Goal: Task Accomplishment & Management: Complete application form

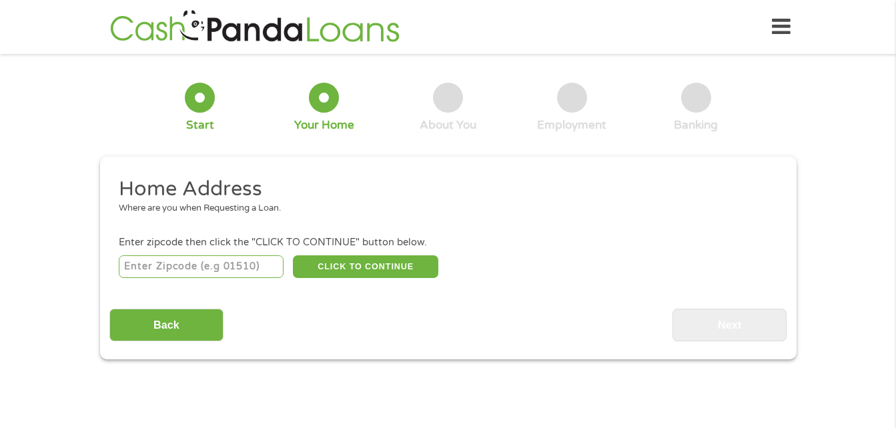
click at [193, 266] on input "number" at bounding box center [201, 266] width 165 height 23
type input "30071"
click at [379, 270] on button "CLICK TO CONTINUE" at bounding box center [365, 266] width 145 height 23
type input "30071"
type input "Norcross"
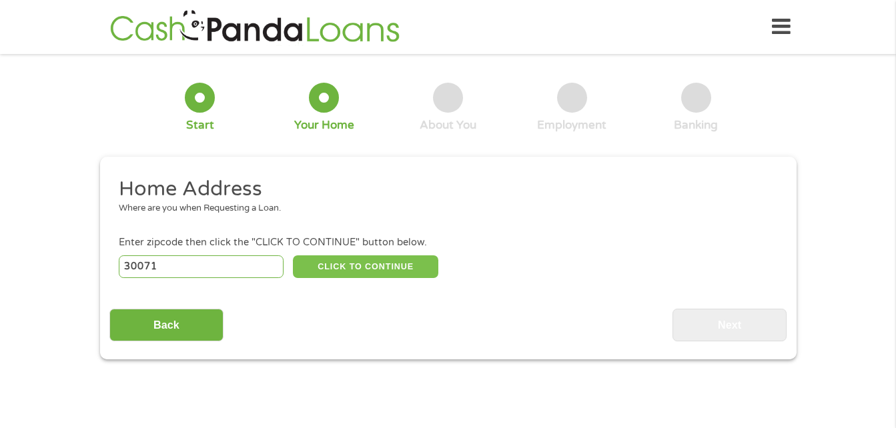
select select "[US_STATE]"
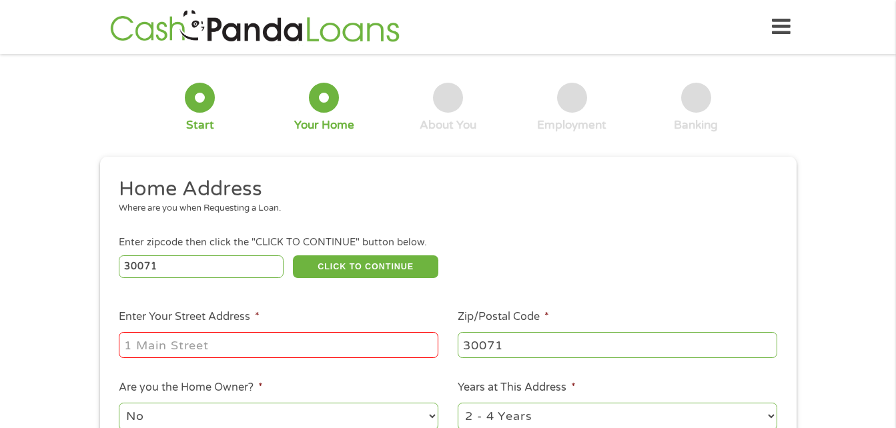
click at [303, 339] on input "Enter Your Street Address *" at bounding box center [278, 344] width 319 height 25
click at [241, 347] on input "Enter Your Street Address *" at bounding box center [278, 344] width 319 height 25
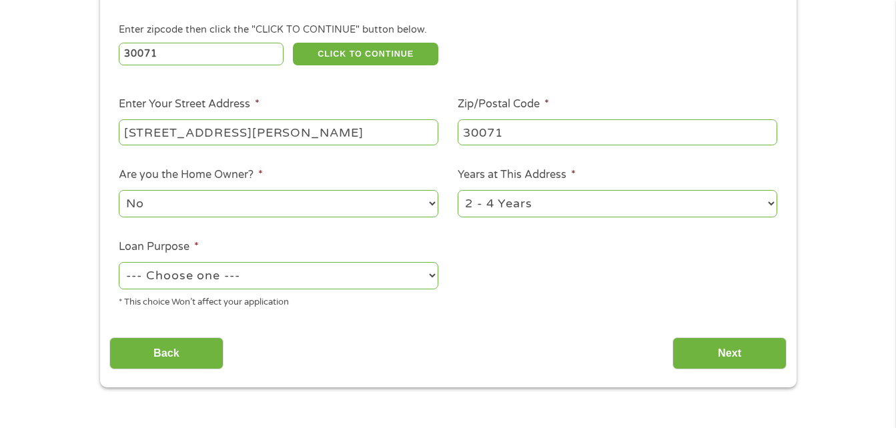
scroll to position [227, 0]
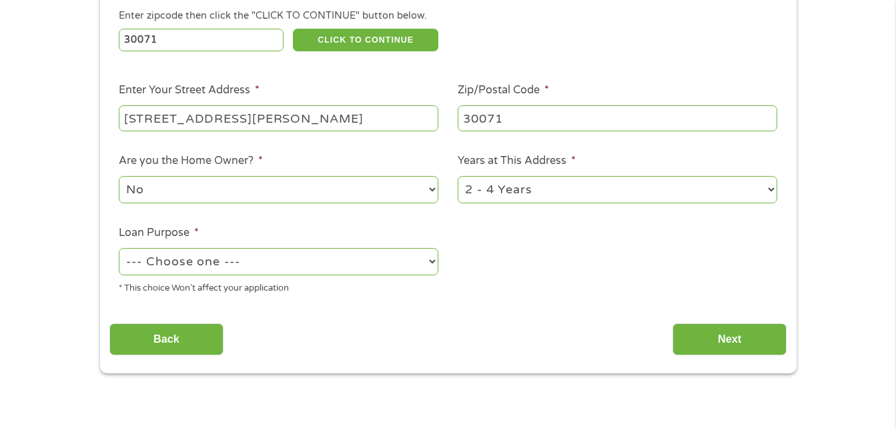
type input "[STREET_ADDRESS][PERSON_NAME]"
click at [769, 184] on select "1 Year or less 1 - 2 Years 2 - 4 Years Over 4 Years" at bounding box center [616, 189] width 319 height 27
select select "24months"
click at [457, 176] on select "1 Year or less 1 - 2 Years 2 - 4 Years Over 4 Years" at bounding box center [616, 189] width 319 height 27
click at [433, 258] on select "--- Choose one --- Pay Bills Debt Consolidation Home Improvement Major Purchase…" at bounding box center [278, 261] width 319 height 27
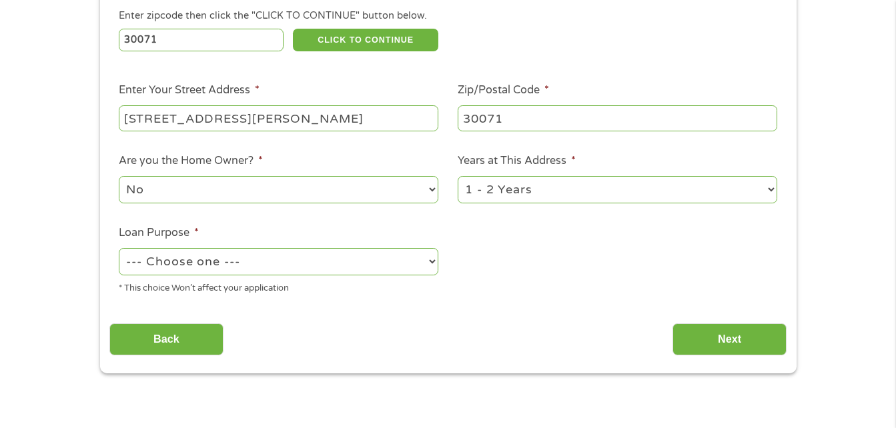
select select "other"
click at [119, 248] on select "--- Choose one --- Pay Bills Debt Consolidation Home Improvement Major Purchase…" at bounding box center [278, 261] width 319 height 27
click at [728, 337] on input "Next" at bounding box center [729, 339] width 114 height 33
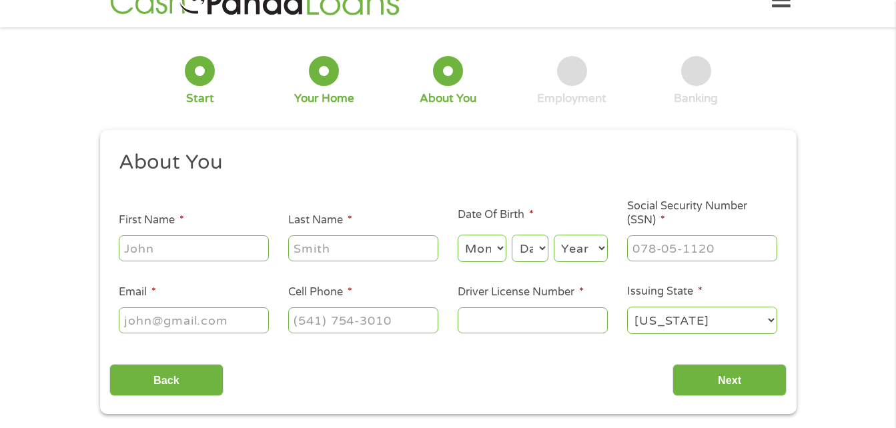
scroll to position [0, 0]
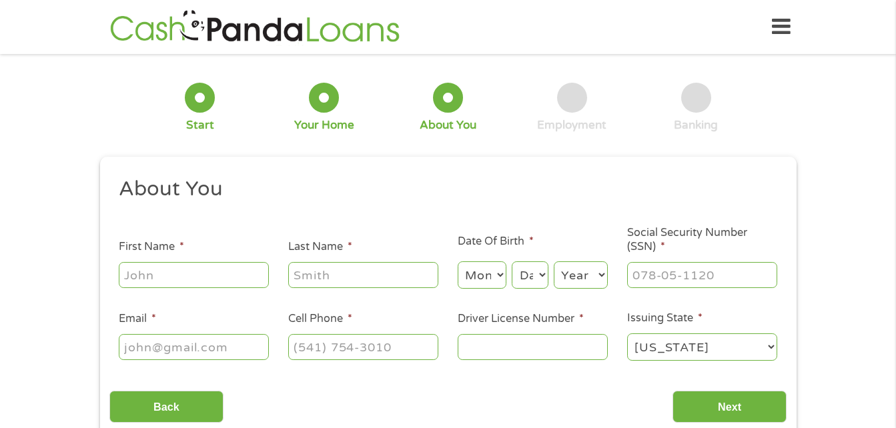
click at [186, 271] on input "First Name *" at bounding box center [194, 274] width 150 height 25
type input "[PERSON_NAME]"
click at [495, 265] on select "Month 1 2 3 4 5 6 7 8 9 10 11 12" at bounding box center [481, 274] width 49 height 27
select select "3"
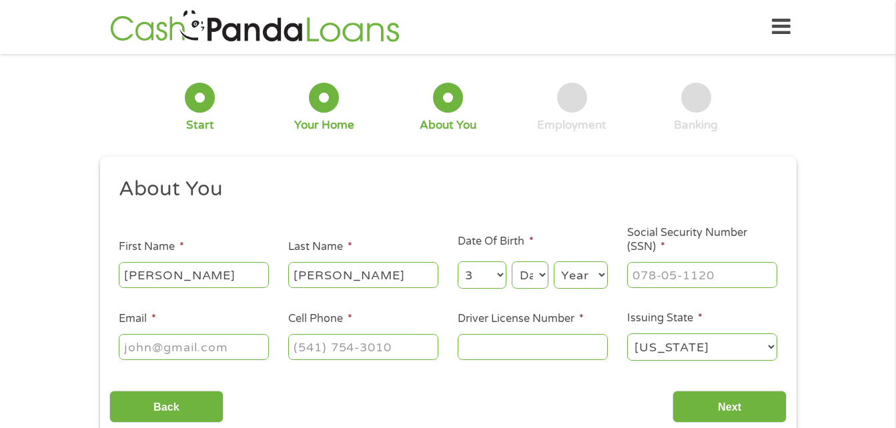
click at [457, 261] on select "Month 1 2 3 4 5 6 7 8 9 10 11 12" at bounding box center [481, 274] width 49 height 27
click at [539, 269] on select "Day 1 2 3 4 5 6 7 8 9 10 11 12 13 14 15 16 17 18 19 20 21 22 23 24 25 26 27 28 …" at bounding box center [529, 274] width 36 height 27
select select "30"
click at [511, 261] on select "Day 1 2 3 4 5 6 7 8 9 10 11 12 13 14 15 16 17 18 19 20 21 22 23 24 25 26 27 28 …" at bounding box center [529, 274] width 36 height 27
click at [599, 275] on select "Year [DATE] 2006 2005 2004 2003 2002 2001 2000 1999 1998 1997 1996 1995 1994 19…" at bounding box center [581, 274] width 54 height 27
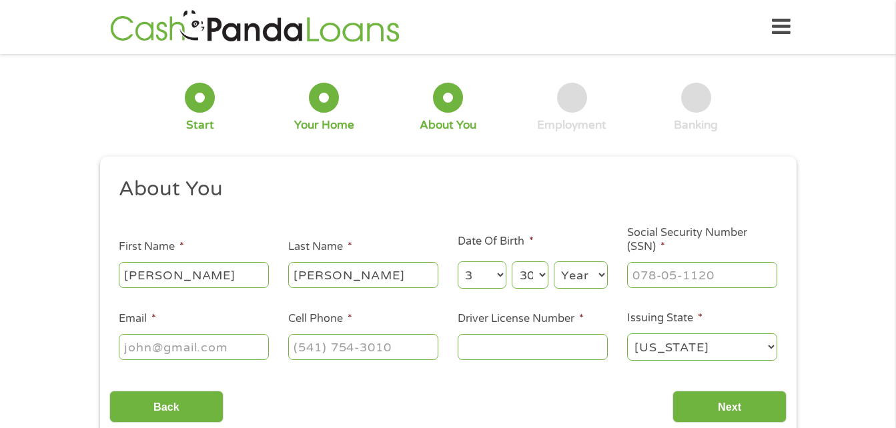
select select "1963"
click at [554, 261] on select "Year [DATE] 2006 2005 2004 2003 2002 2001 2000 1999 1998 1997 1996 1995 1994 19…" at bounding box center [581, 274] width 54 height 27
click at [654, 275] on input "___-__-____" at bounding box center [702, 274] width 150 height 25
type input "043-56-2243"
click at [264, 340] on input "Email *" at bounding box center [194, 346] width 150 height 25
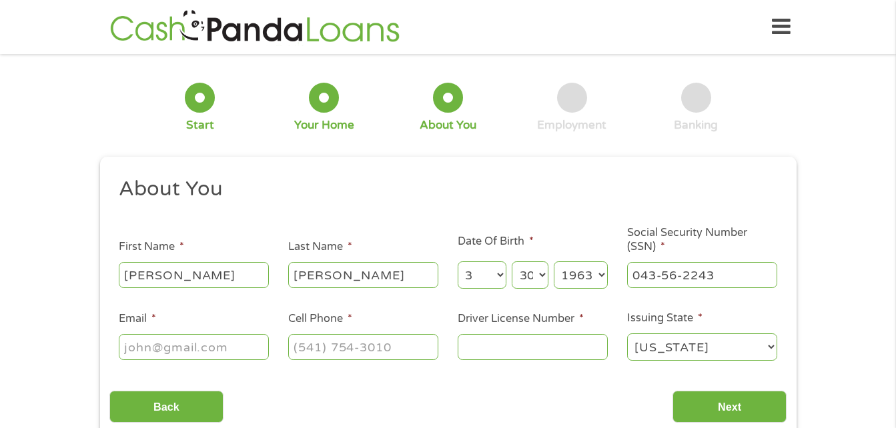
type input "[EMAIL_ADDRESS][DOMAIN_NAME]"
type input "[PHONE_NUMBER]"
click at [531, 351] on input "Driver License Number *" at bounding box center [532, 346] width 150 height 25
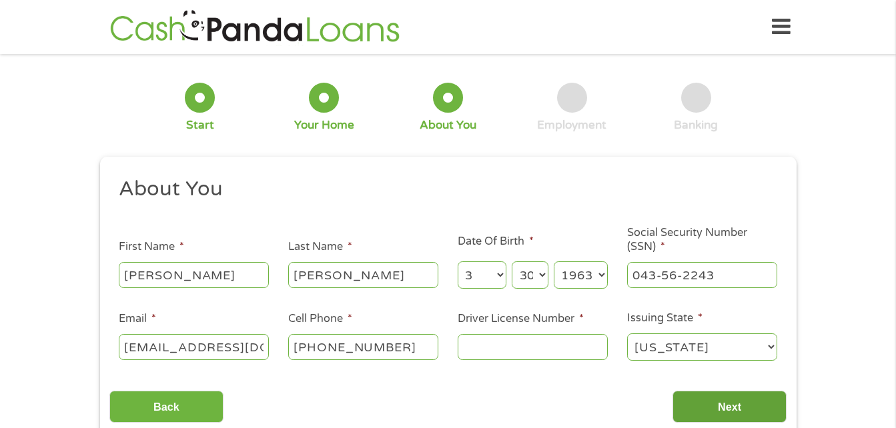
click at [733, 408] on input "Next" at bounding box center [729, 407] width 114 height 33
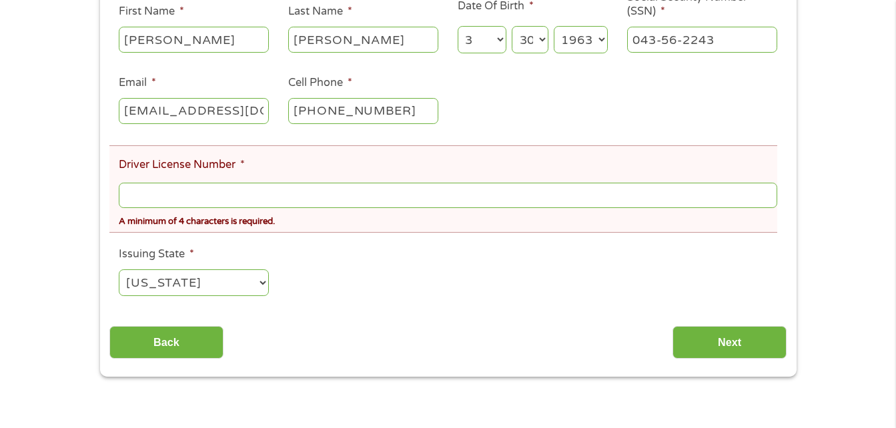
scroll to position [279, 0]
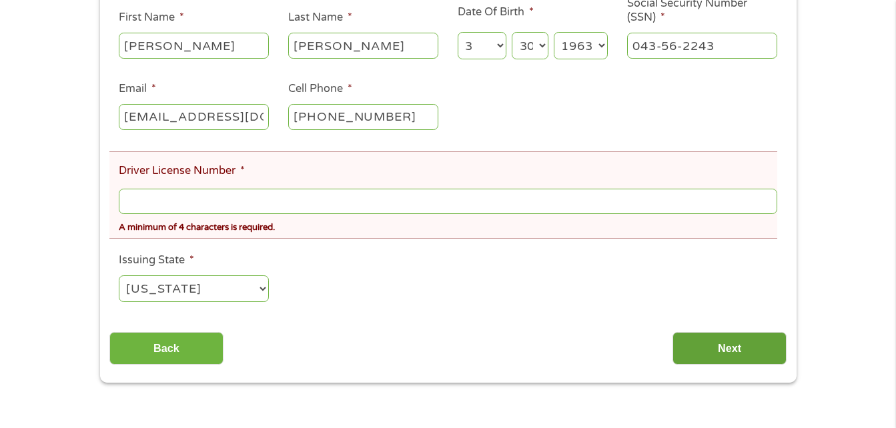
click at [706, 337] on input "Next" at bounding box center [729, 348] width 114 height 33
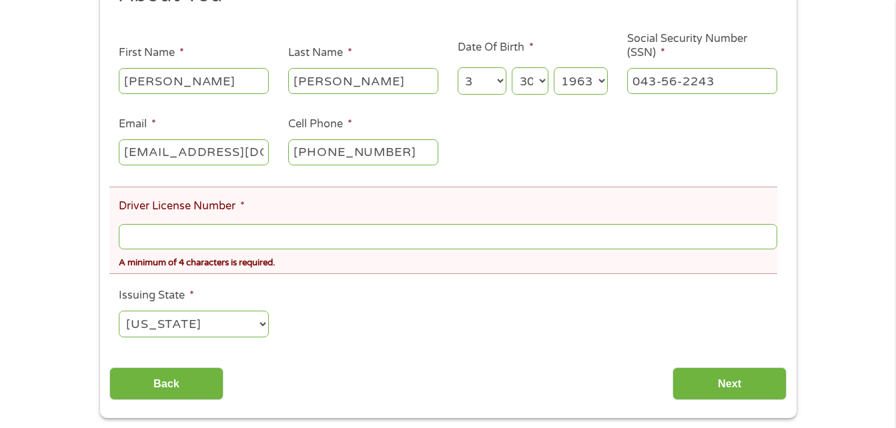
scroll to position [241, 0]
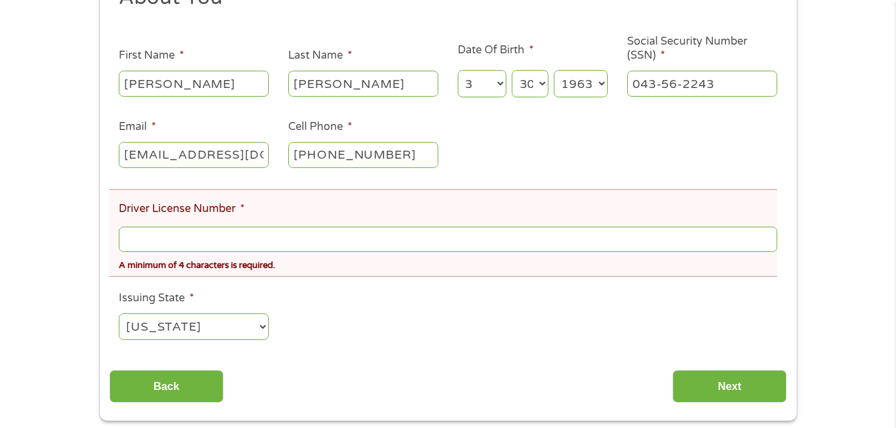
click at [367, 233] on input "Driver License Number *" at bounding box center [448, 239] width 658 height 25
type input "049256460"
click at [756, 386] on input "Next" at bounding box center [729, 386] width 114 height 33
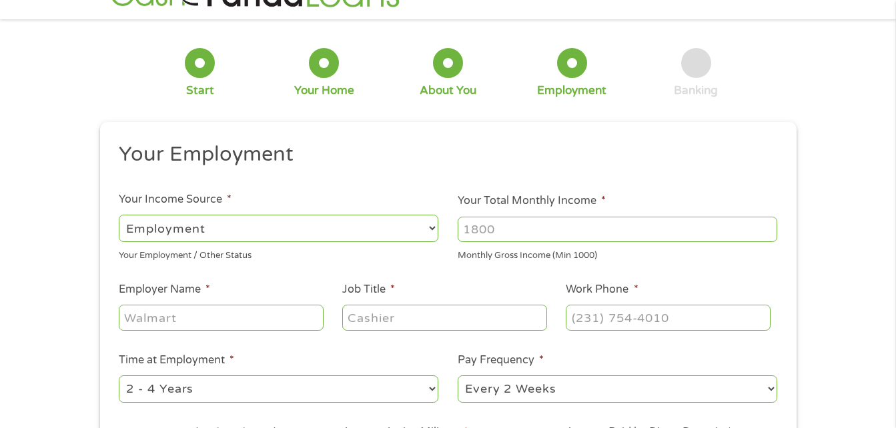
scroll to position [0, 0]
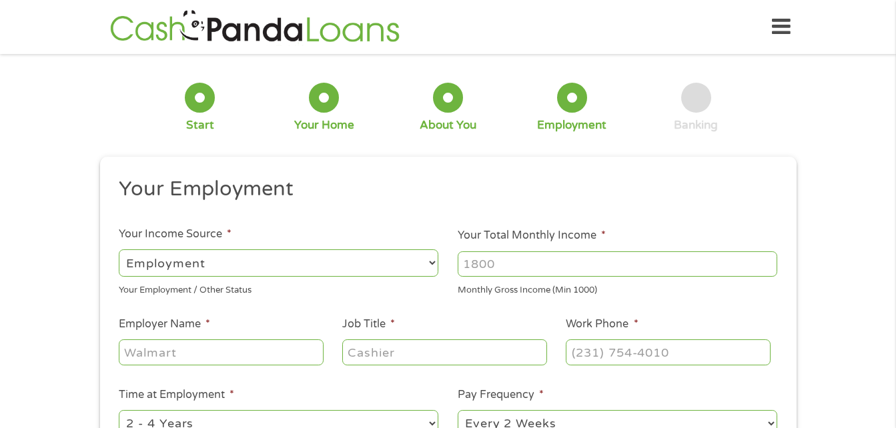
drag, startPoint x: 509, startPoint y: 263, endPoint x: 450, endPoint y: 265, distance: 59.4
click at [450, 265] on li "Your Total Monthly Income * Monthly Gross Income (Min 1000)" at bounding box center [617, 261] width 339 height 69
click at [624, 260] on input "Your Total Monthly Income *" at bounding box center [616, 263] width 319 height 25
type input "6000"
click at [248, 351] on input "Employer Name *" at bounding box center [221, 351] width 204 height 25
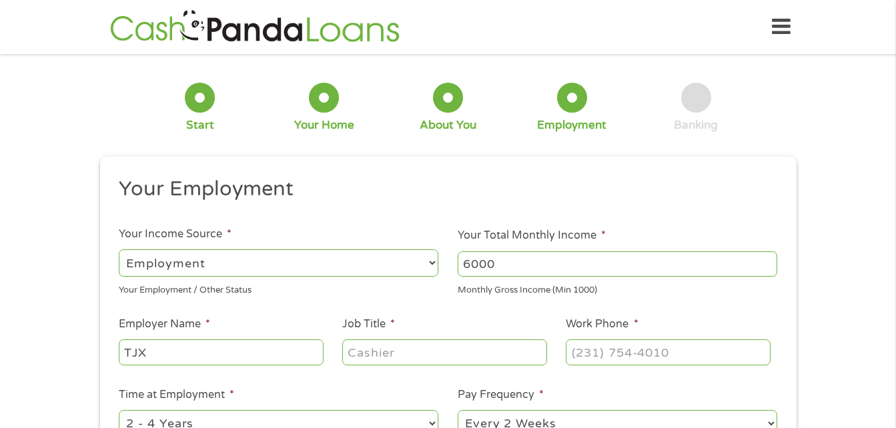
type input "TJX"
click at [357, 345] on input "Job Title *" at bounding box center [444, 351] width 204 height 25
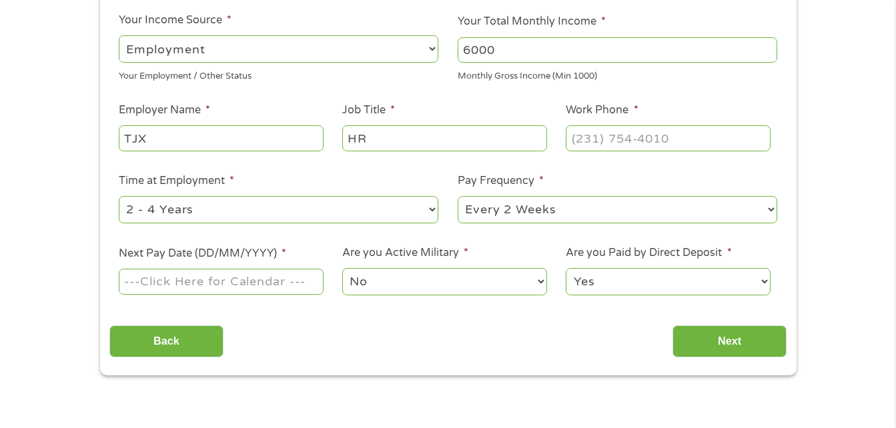
scroll to position [240, 0]
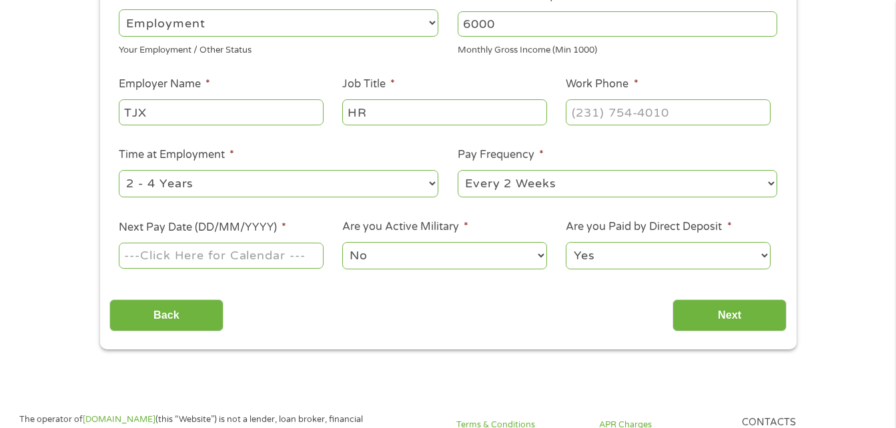
type input "HR"
click at [423, 179] on select "--- Choose one --- 1 Year or less 1 - 2 Years 2 - 4 Years Over 4 Years" at bounding box center [278, 183] width 319 height 27
select select "12months"
click at [119, 170] on select "--- Choose one --- 1 Year or less 1 - 2 Years 2 - 4 Years Over 4 Years" at bounding box center [278, 183] width 319 height 27
click at [764, 185] on select "--- Choose one --- Every 2 Weeks Every Week Monthly Semi-Monthly" at bounding box center [616, 183] width 319 height 27
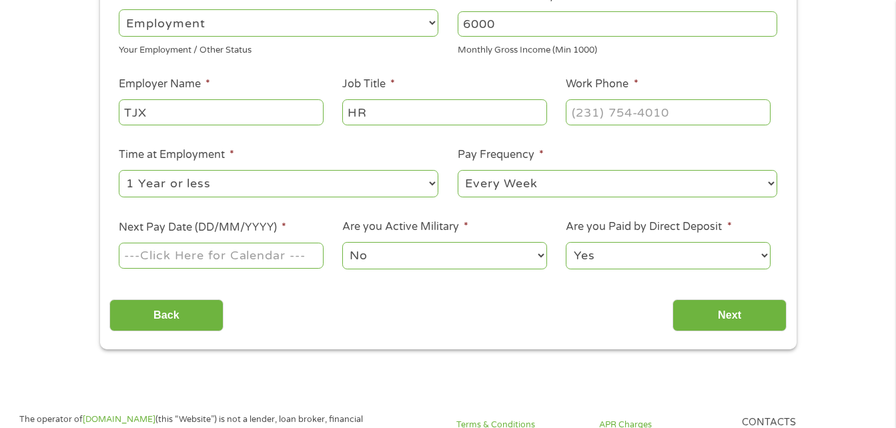
click at [457, 170] on select "--- Choose one --- Every 2 Weeks Every Week Monthly Semi-Monthly" at bounding box center [616, 183] width 319 height 27
click at [262, 254] on input "Next Pay Date (DD/MM/YYYY) *" at bounding box center [221, 255] width 204 height 25
click at [765, 168] on div "--- Choose one --- Every 2 Weeks Every Week Monthly Semi-Monthly" at bounding box center [616, 184] width 319 height 32
click at [768, 172] on select "--- Choose one --- Every 2 Weeks Every Week Monthly Semi-Monthly" at bounding box center [616, 183] width 319 height 27
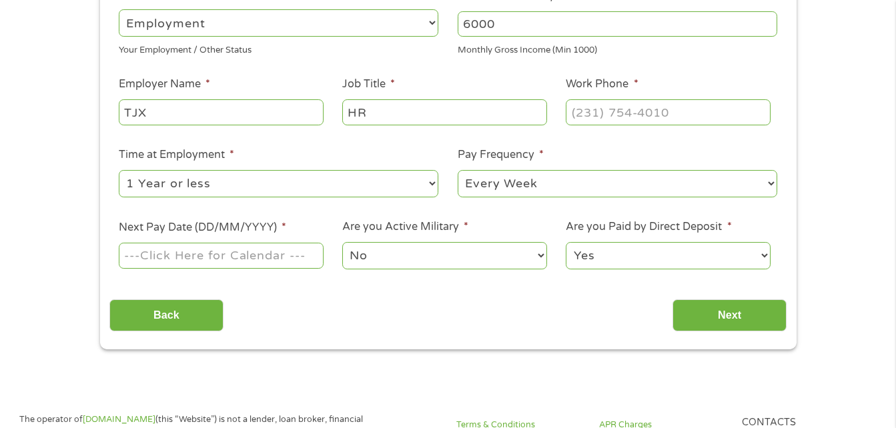
select select "biweekly"
click at [457, 170] on select "--- Choose one --- Every 2 Weeks Every Week Monthly Semi-Monthly" at bounding box center [616, 183] width 319 height 27
click at [300, 254] on input "Next Pay Date (DD/MM/YYYY) *" at bounding box center [221, 255] width 204 height 25
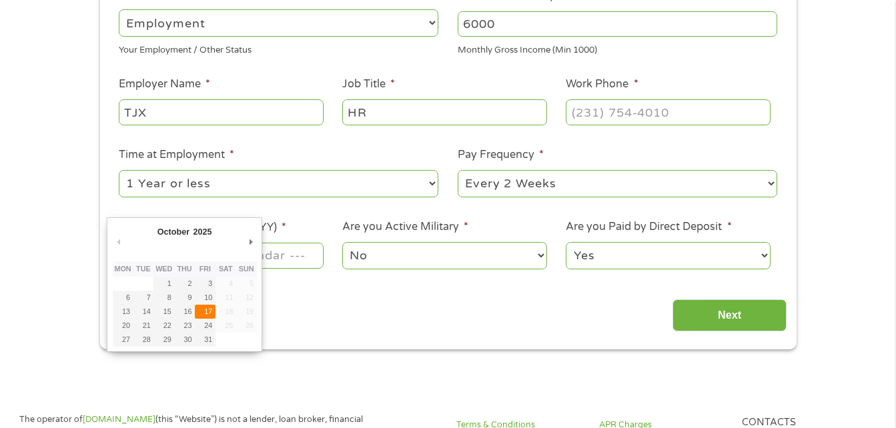
type input "[DATE]"
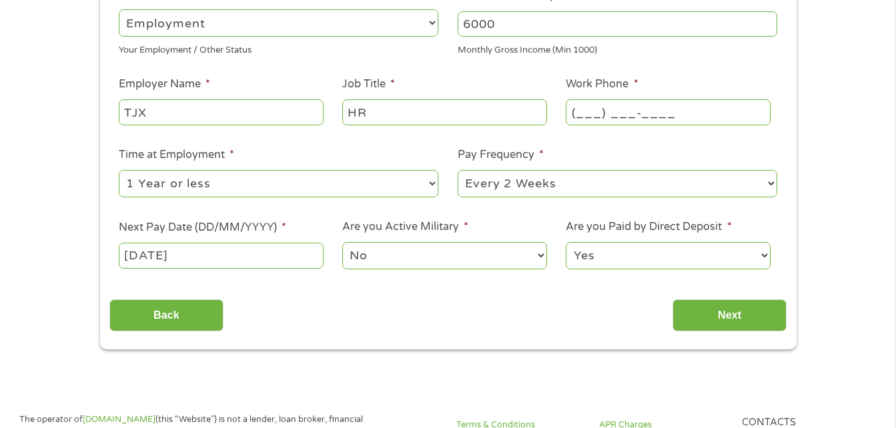
click at [580, 111] on input "(___) ___-____" at bounding box center [668, 111] width 204 height 25
type input "[PHONE_NUMBER]"
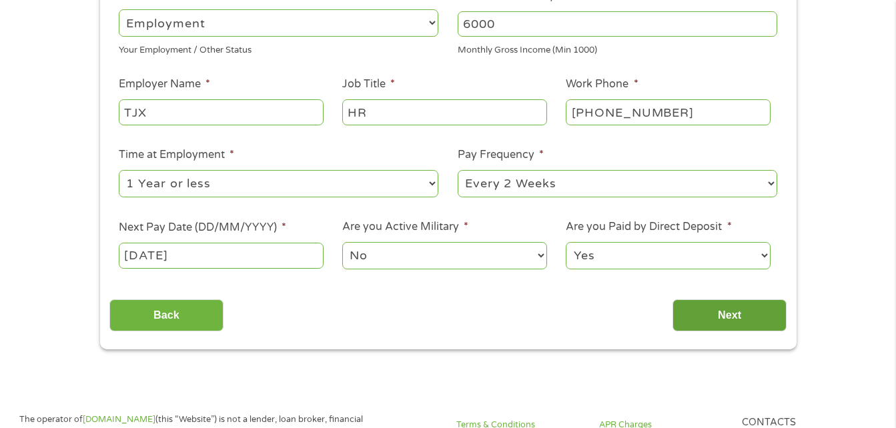
click at [720, 311] on input "Next" at bounding box center [729, 315] width 114 height 33
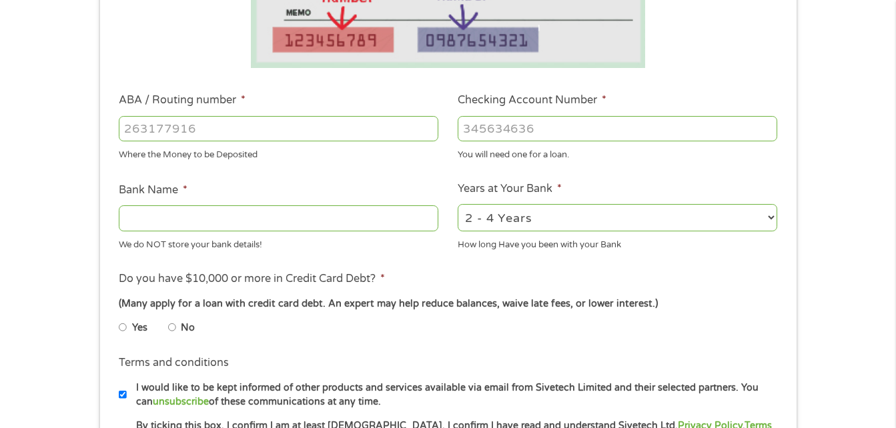
scroll to position [359, 0]
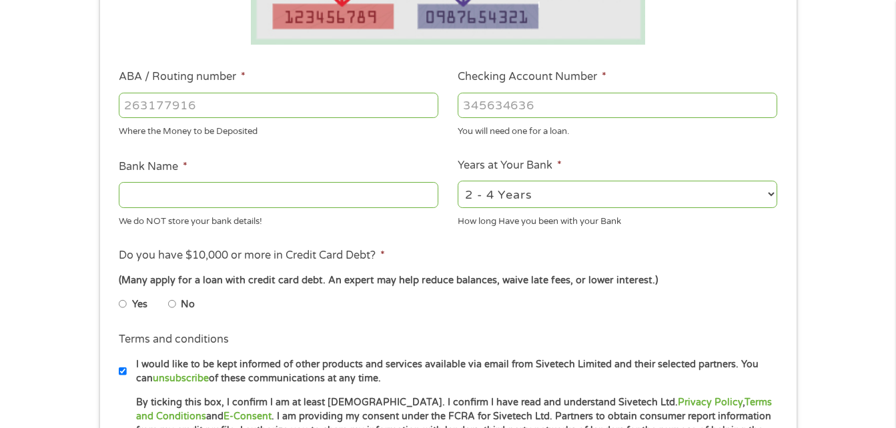
click at [122, 297] on input "Yes" at bounding box center [123, 303] width 8 height 21
radio input "true"
click at [271, 97] on input "ABA / Routing number *" at bounding box center [278, 105] width 319 height 25
type input "061000052"
type input "BANK OF AMERICA NA"
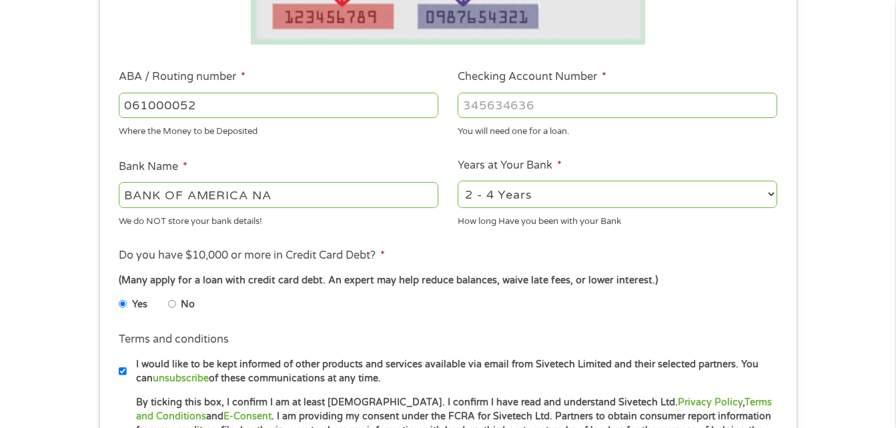
type input "061000052"
click at [564, 107] on input "3340202" at bounding box center [616, 105] width 319 height 25
type input "3"
click at [566, 101] on input "Checking Account Number *" at bounding box center [616, 105] width 319 height 25
paste input "number"
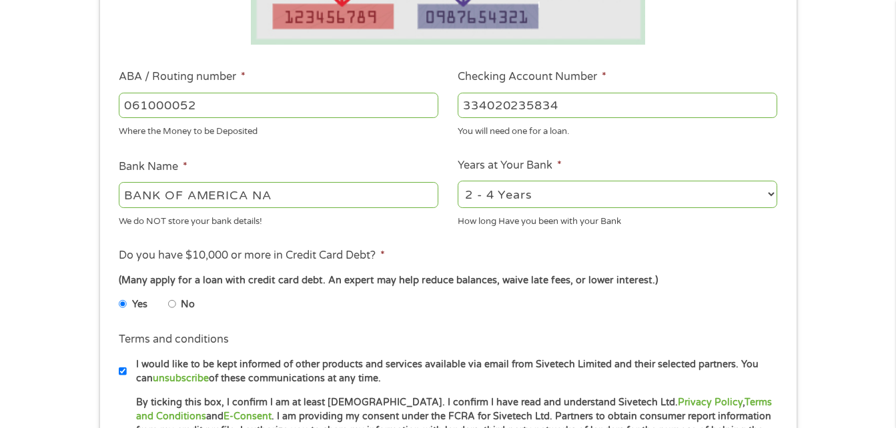
type input "334020235834"
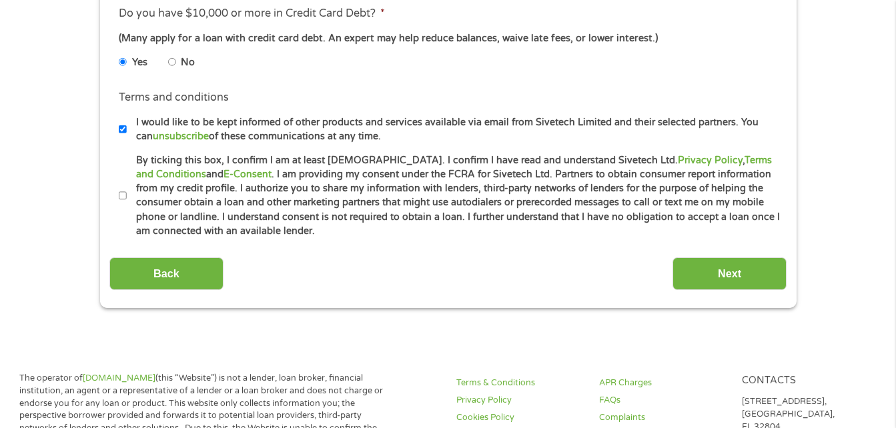
scroll to position [642, 0]
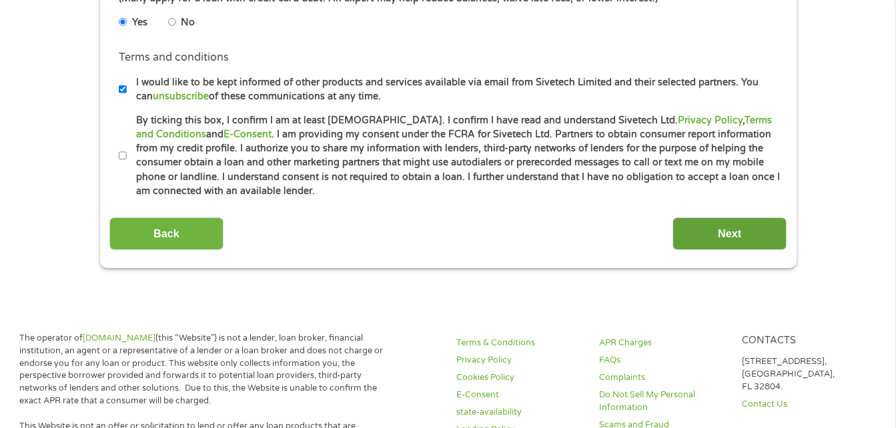
click at [718, 228] on input "Next" at bounding box center [729, 233] width 114 height 33
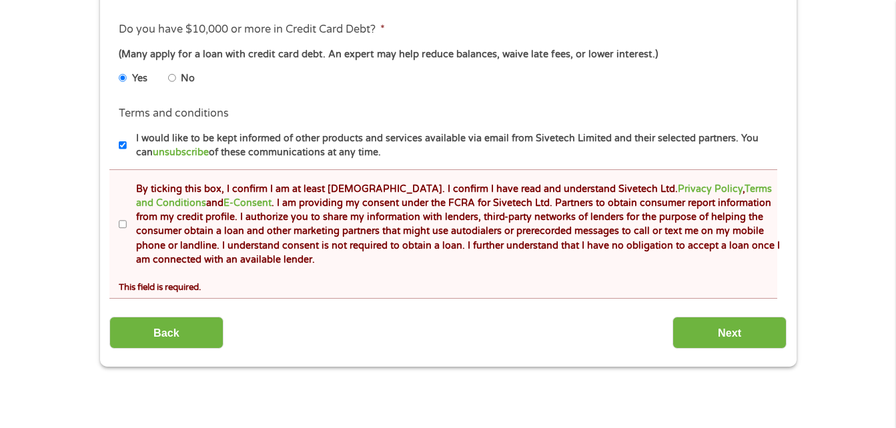
scroll to position [724, 0]
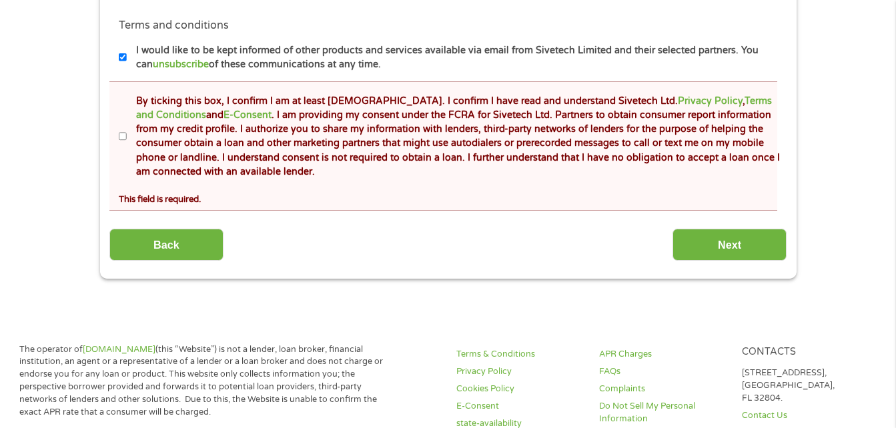
click at [122, 134] on input "By ticking this box, I confirm I am at least [DEMOGRAPHIC_DATA]. I confirm I ha…" at bounding box center [123, 136] width 8 height 21
checkbox input "true"
